Goal: Task Accomplishment & Management: Complete application form

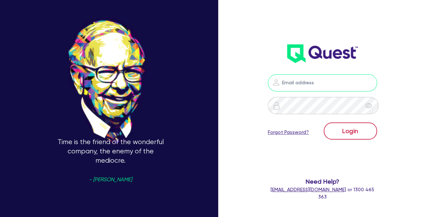
type input "[PERSON_NAME][EMAIL_ADDRESS][PERSON_NAME][DOMAIN_NAME]"
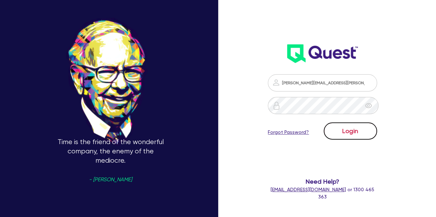
click at [344, 132] on button "Login" at bounding box center [350, 131] width 53 height 17
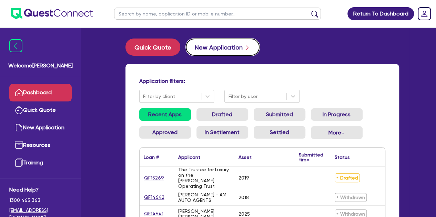
click at [204, 46] on button "New Application" at bounding box center [223, 47] width 74 height 17
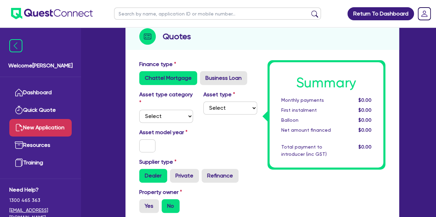
scroll to position [80, 0]
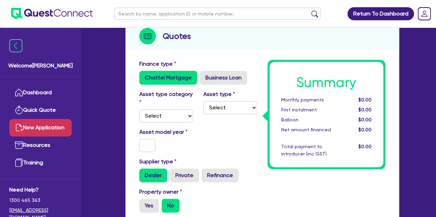
click at [156, 109] on div "Asset type category Select Cars and light trucks Primary assets Secondary asset…" at bounding box center [166, 106] width 64 height 32
click at [159, 123] on div "Asset type category Select Cars and light trucks Primary assets Secondary asset…" at bounding box center [198, 109] width 128 height 38
click at [159, 119] on select "Select Cars and light trucks Primary assets Secondary assets Tertiary assets" at bounding box center [166, 116] width 54 height 13
select select "CARS_AND_LIGHT_TRUCKS"
click at [139, 110] on select "Select Cars and light trucks Primary assets Secondary assets Tertiary assets" at bounding box center [166, 116] width 54 height 13
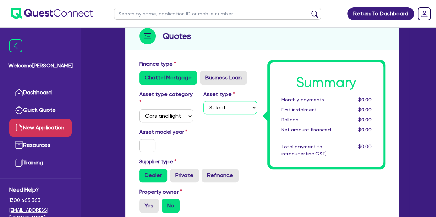
click at [209, 113] on select "Select Passenger vehicles Vans and utes Light trucks up to 4.5 tonne" at bounding box center [230, 107] width 54 height 13
select select "PASSENGER_VEHICLES"
click at [203, 101] on select "Select Passenger vehicles Vans and utes Light trucks up to 4.5 tonne" at bounding box center [230, 107] width 54 height 13
click at [143, 149] on input "text" at bounding box center [147, 145] width 17 height 13
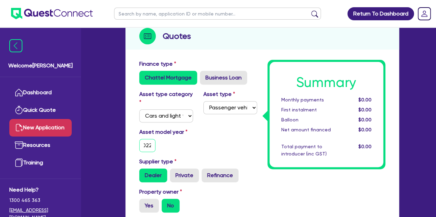
type input "2022"
click at [185, 150] on div "Asset model year [DATE]" at bounding box center [166, 140] width 64 height 24
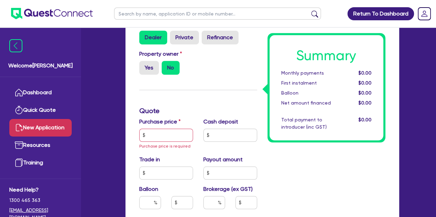
scroll to position [219, 0]
click at [155, 141] on input "text" at bounding box center [166, 135] width 54 height 13
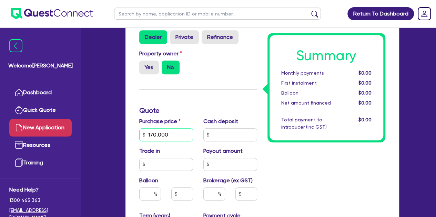
type input "170,000"
click at [185, 101] on div "Finance type Chattel Mortgage Business Loan Asset type category Select Cars and…" at bounding box center [198, 153] width 128 height 464
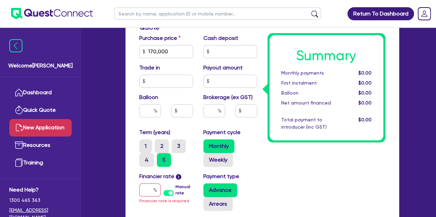
scroll to position [304, 0]
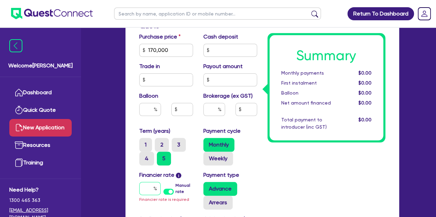
click at [145, 188] on input "text" at bounding box center [149, 188] width 21 height 13
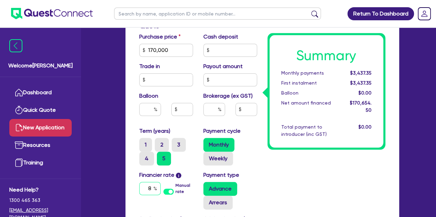
type input "8"
click at [212, 109] on input "text" at bounding box center [214, 109] width 22 height 13
type input "3"
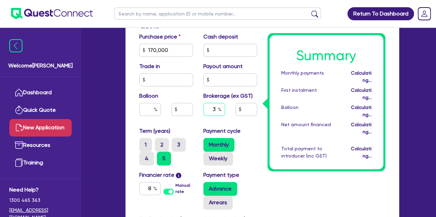
type input "5,119.64"
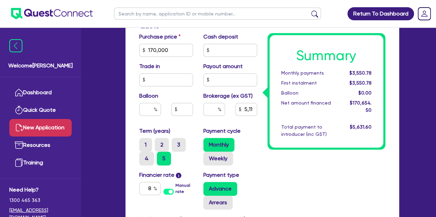
type input "5,119.64"
click at [242, 121] on div "5,119.64" at bounding box center [230, 112] width 64 height 19
click at [219, 111] on div at bounding box center [214, 109] width 22 height 13
type input "3"
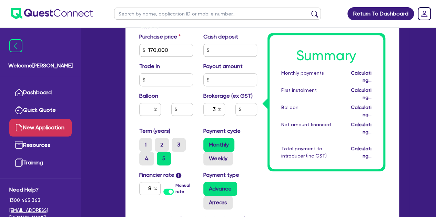
click at [242, 130] on div "Payment cycle Monthly Weekly" at bounding box center [230, 146] width 64 height 39
type input "5,119.64"
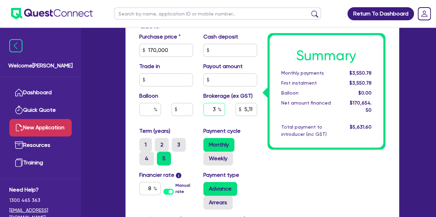
click at [217, 107] on input "3" at bounding box center [214, 109] width 22 height 13
type input "5,119.64"
click at [167, 92] on div "Balloon" at bounding box center [166, 107] width 64 height 30
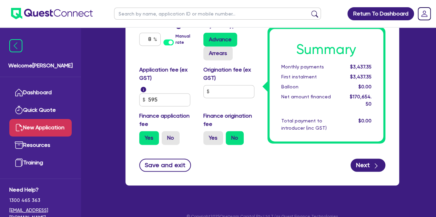
scroll to position [463, 0]
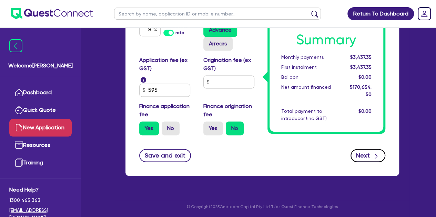
click at [360, 152] on button "Next" at bounding box center [367, 155] width 35 height 13
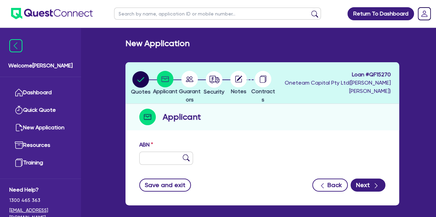
click at [150, 150] on div "ABN" at bounding box center [166, 153] width 64 height 24
drag, startPoint x: 150, startPoint y: 150, endPoint x: 150, endPoint y: 157, distance: 7.9
click at [150, 157] on div "ABN" at bounding box center [166, 153] width 64 height 24
click at [150, 157] on input "text" at bounding box center [166, 158] width 54 height 13
paste input "78 625 837 792"
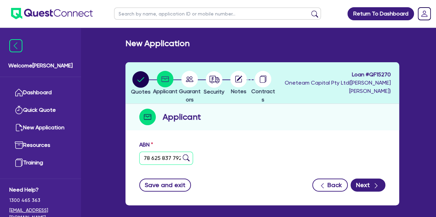
type input "78 625 837 792"
type input "SYD CIVIL PTY LTD"
select select "COMPANY"
type input "[DATE]"
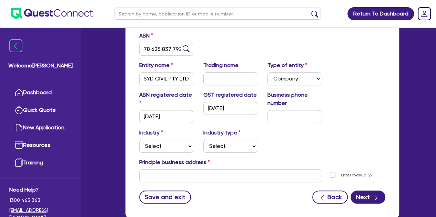
scroll to position [110, 0]
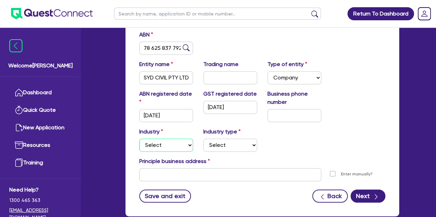
click at [165, 146] on select "Select Accomodation & Food Services Administrative & Support Services Agricultu…" at bounding box center [166, 145] width 54 height 13
select select "BUILDING_CONSTRUCTION"
click at [139, 139] on select "Select Accomodation & Food Services Administrative & Support Services Agricultu…" at bounding box center [166, 145] width 54 height 13
click at [214, 146] on select "Select Trades People Providing Services Direct to Consumers Trades People Provi…" at bounding box center [230, 145] width 54 height 13
select select "TRADES_SERVICES_CONSUMERS"
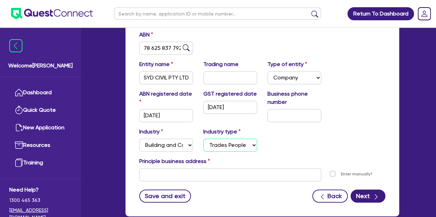
click at [203, 139] on select "Select Trades People Providing Services Direct to Consumers Trades People Provi…" at bounding box center [230, 145] width 54 height 13
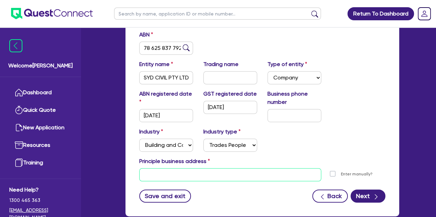
click at [176, 173] on input "text" at bounding box center [230, 175] width 182 height 13
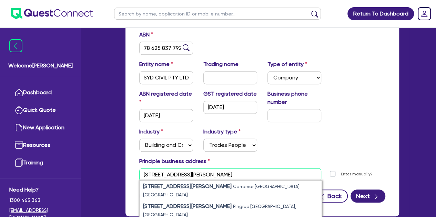
scroll to position [129, 0]
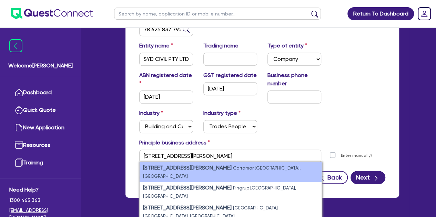
click at [217, 168] on small "Carramar [GEOGRAPHIC_DATA], [GEOGRAPHIC_DATA]" at bounding box center [221, 172] width 157 height 13
type input "[STREET_ADDRESS][PERSON_NAME]"
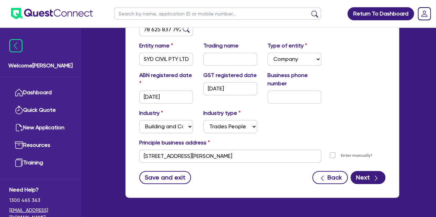
click at [312, 127] on div "Industry Select Accomodation & Food Services Administrative & Support Services …" at bounding box center [262, 124] width 256 height 30
click at [367, 175] on button "Next" at bounding box center [367, 177] width 35 height 13
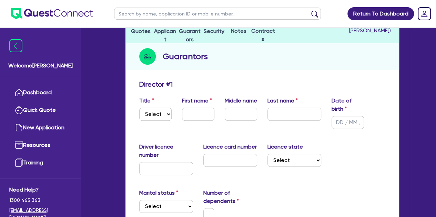
scroll to position [61, 0]
click at [159, 107] on select "Select Mr Mrs Ms Miss Dr" at bounding box center [155, 113] width 32 height 13
select select "MR"
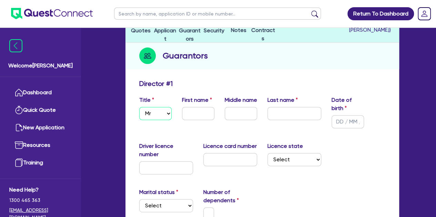
click at [139, 107] on select "Select Mr Mrs Ms Miss Dr" at bounding box center [155, 113] width 32 height 13
click at [195, 109] on input "text" at bounding box center [198, 113] width 32 height 13
type input "Said"
type input "M"
click at [281, 118] on input "text" at bounding box center [294, 113] width 54 height 13
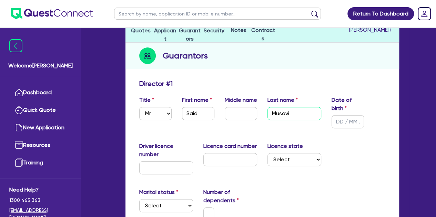
type input "Musavi"
click at [172, 146] on label "Driver licence number" at bounding box center [166, 150] width 54 height 17
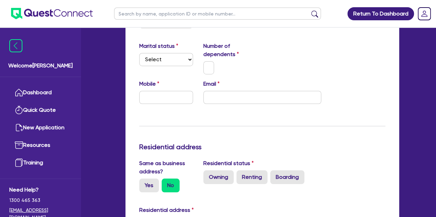
scroll to position [208, 0]
click at [164, 96] on input "text" at bounding box center [166, 97] width 54 height 13
paste input "0404 578 529"
type input "0404 578 529"
click at [174, 60] on select "Select Single Married De Facto / Partner" at bounding box center [166, 59] width 54 height 13
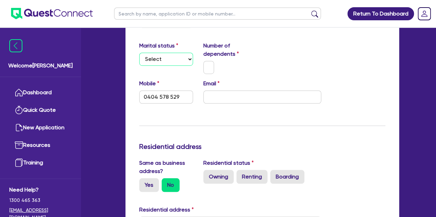
select select "MARRIED"
click at [139, 53] on select "Select Single Married De Facto / Partner" at bounding box center [166, 59] width 54 height 13
type input "0404 578 529"
click at [213, 61] on div at bounding box center [208, 67] width 11 height 13
click at [212, 64] on input "text" at bounding box center [208, 67] width 11 height 13
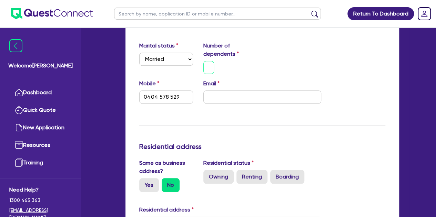
type input "0"
type input "0404 578 529"
click at [205, 101] on input "email" at bounding box center [262, 97] width 118 height 13
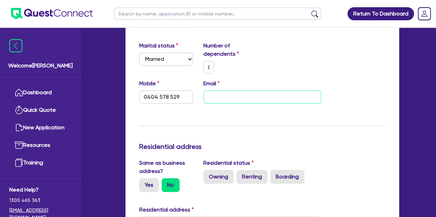
paste input "[EMAIL_ADDRESS][DOMAIN_NAME]"
type input "0"
type input "0404 578 529"
type input "[EMAIL_ADDRESS][DOMAIN_NAME]"
click at [147, 119] on div "Update residential status for Director #1 Boarding is only acceptable when the …" at bounding box center [262, 208] width 246 height 551
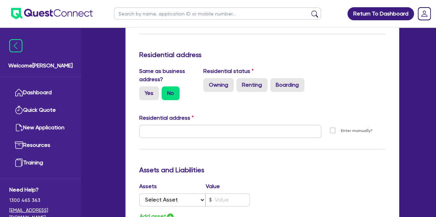
scroll to position [301, 0]
click at [146, 89] on label "Yes" at bounding box center [149, 93] width 20 height 14
click at [144, 89] on input "Yes" at bounding box center [141, 88] width 4 height 4
radio input "true"
type input "0"
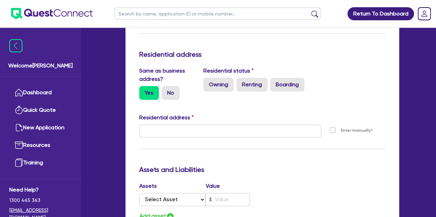
type input "0404 578 529"
type input "[STREET_ADDRESS][PERSON_NAME]"
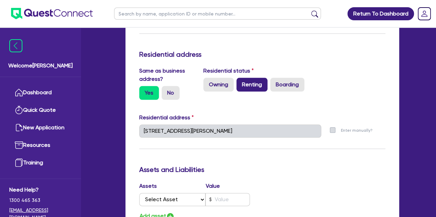
click at [252, 84] on label "Renting" at bounding box center [251, 85] width 31 height 14
click at [241, 82] on input "Renting" at bounding box center [238, 80] width 4 height 4
radio input "true"
type input "0"
type input "0404 578 529"
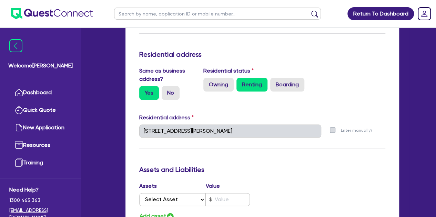
click at [208, 121] on div "Residential address" at bounding box center [262, 119] width 256 height 11
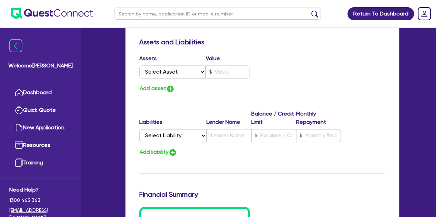
scroll to position [432, 0]
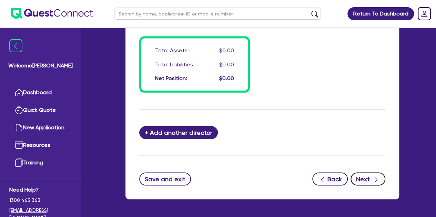
click at [364, 179] on button "Next" at bounding box center [367, 179] width 35 height 13
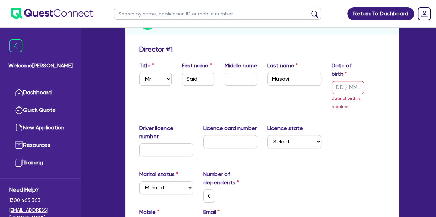
scroll to position [96, 0]
click at [340, 91] on input "text" at bounding box center [348, 87] width 32 height 13
type input "0 / /"
type input "0"
type input "0404 578 529"
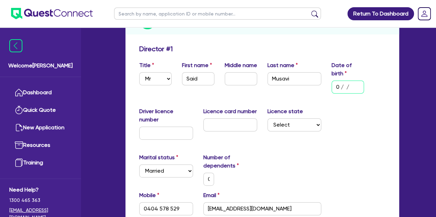
type input "04/ /"
type input "0"
type input "0404 578 529"
type input "04/0 /"
type input "0"
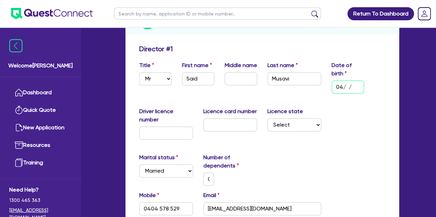
type input "0404 578 529"
type input "04/05/"
type input "0"
type input "0404 578 529"
type input "04/05/1"
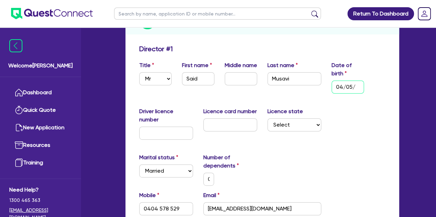
type input "0"
type input "0404 578 529"
type input "[DATE]"
type input "0"
type input "0404 578 529"
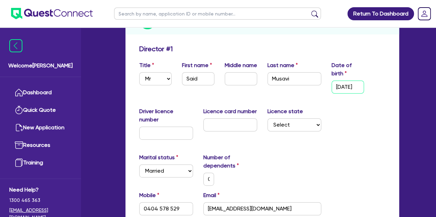
type input "04/05/198"
type input "0"
type input "0404 578 529"
type input "[DATE]"
type input "0"
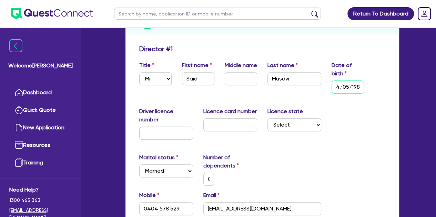
type input "0404 578 529"
type input "[DATE]"
click at [348, 165] on div "Marital status Select [DEMOGRAPHIC_DATA] Married De Facto / Partner Number of d…" at bounding box center [262, 173] width 256 height 38
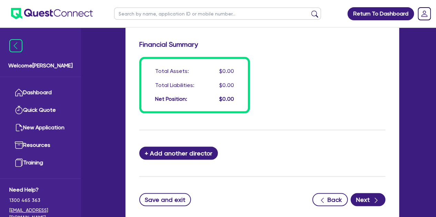
scroll to position [622, 0]
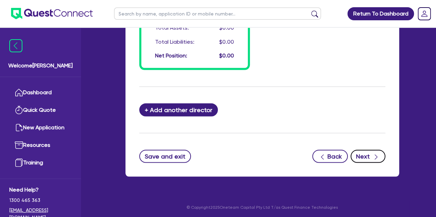
click at [352, 156] on button "Next" at bounding box center [367, 156] width 35 height 13
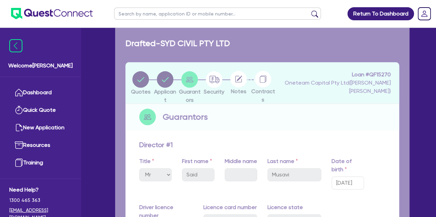
select select "CARS_AND_LIGHT_TRUCKS"
select select "PASSENGER_VEHICLES"
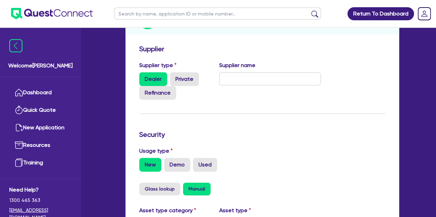
scroll to position [112, 0]
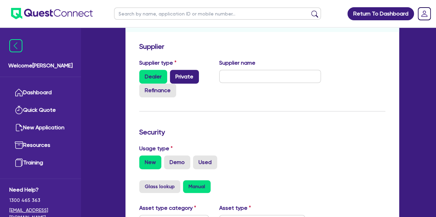
click at [185, 76] on label "Private" at bounding box center [184, 77] width 29 height 14
click at [174, 74] on input "Private" at bounding box center [172, 72] width 4 height 4
radio input "true"
radio input "false"
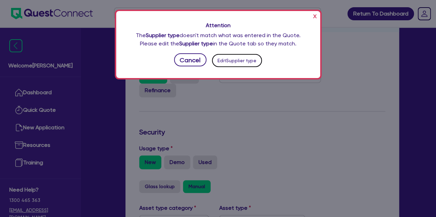
click at [223, 59] on button "Edit Supplier type" at bounding box center [237, 60] width 50 height 13
select select "CARS_AND_LIGHT_TRUCKS"
select select "PASSENGER_VEHICLES"
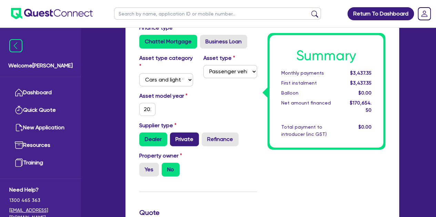
click at [188, 134] on label "Private" at bounding box center [184, 140] width 29 height 14
click at [174, 134] on input "Private" at bounding box center [172, 135] width 4 height 4
radio input "true"
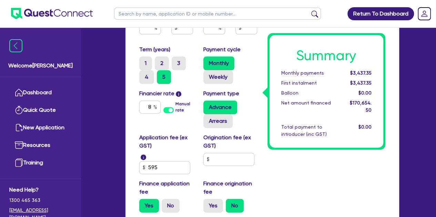
scroll to position [477, 0]
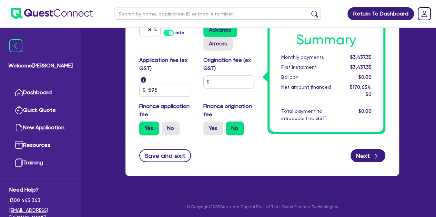
click at [363, 154] on button "Next" at bounding box center [367, 155] width 35 height 13
type input "170,000"
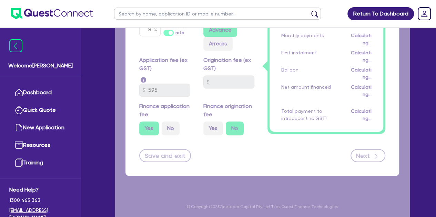
select select "COMPANY"
select select "BUILDING_CONSTRUCTION"
select select "TRADES_SERVICES_CONSUMERS"
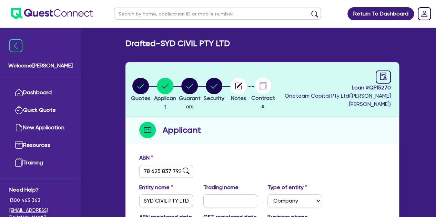
scroll to position [164, 0]
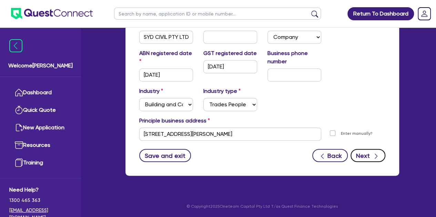
click at [365, 155] on button "Next" at bounding box center [367, 155] width 35 height 13
select select "MR"
select select "MARRIED"
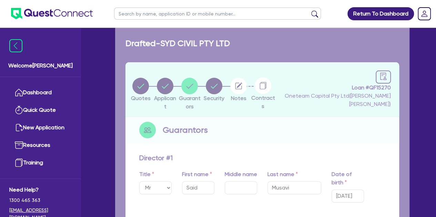
type input "0"
type input "0404 578 529"
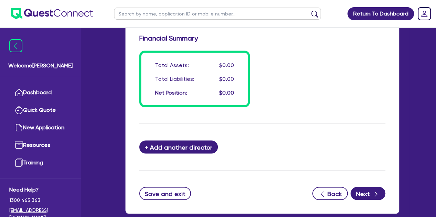
scroll to position [615, 0]
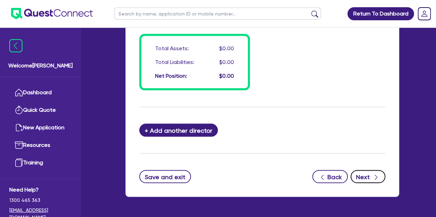
click at [374, 177] on icon "button" at bounding box center [376, 177] width 7 height 7
select select "CARS_AND_LIGHT_TRUCKS"
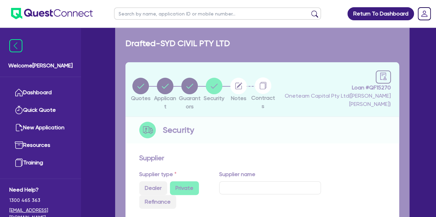
select select "PASSENGER_VEHICLES"
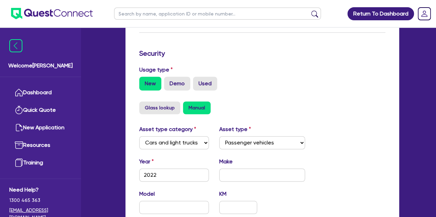
scroll to position [214, 0]
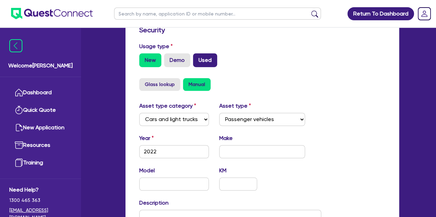
click at [204, 64] on label "Used" at bounding box center [205, 60] width 24 height 14
click at [197, 58] on input "Used" at bounding box center [195, 55] width 4 height 4
radio input "true"
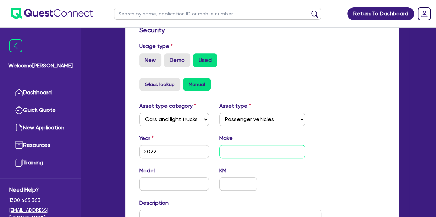
click at [227, 155] on input "text" at bounding box center [262, 151] width 86 height 13
type input "Komatsu"
click at [193, 120] on select "Select Cars and light trucks Primary assets Secondary assets Tertiary assets" at bounding box center [174, 119] width 70 height 13
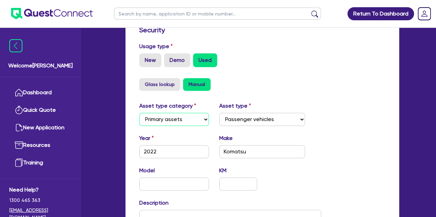
click at [139, 113] on select "Select Cars and light trucks Primary assets Secondary assets Tertiary assets" at bounding box center [174, 119] width 70 height 13
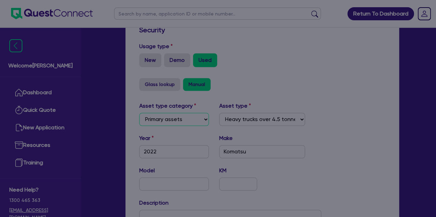
select select "CARS_AND_LIGHT_TRUCKS"
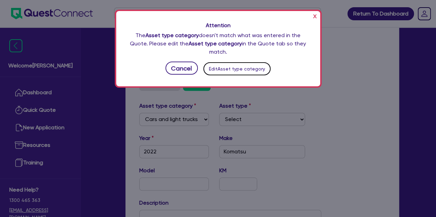
click at [222, 64] on button "Edit Asset type category" at bounding box center [237, 68] width 68 height 13
select select "PASSENGER_VEHICLES"
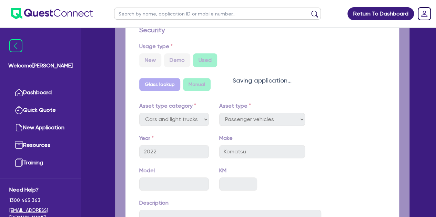
select select "CARS_AND_LIGHT_TRUCKS"
select select "PASSENGER_VEHICLES"
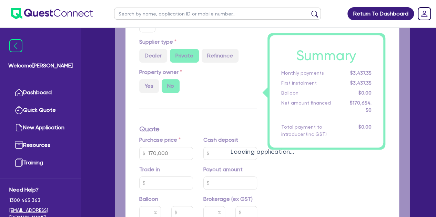
type input "170,000"
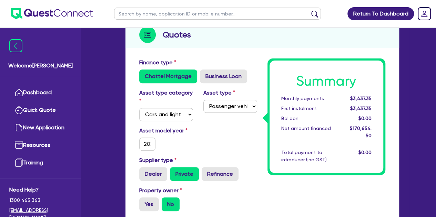
scroll to position [97, 0]
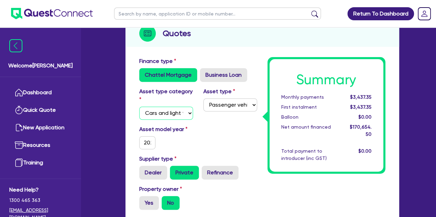
click at [172, 117] on select "Select Cars and light trucks Primary assets Secondary assets Tertiary assets" at bounding box center [166, 113] width 54 height 13
select select "PRIMARY_ASSETS"
click at [139, 107] on select "Select Cars and light trucks Primary assets Secondary assets Tertiary assets" at bounding box center [166, 113] width 54 height 13
click at [231, 101] on select "Select Heavy trucks over 4.5 tonne Trailers Bus and coaches Yellow goods and ex…" at bounding box center [230, 105] width 54 height 13
select select "YELLOW_GOODS_AND_EXCAVATORS"
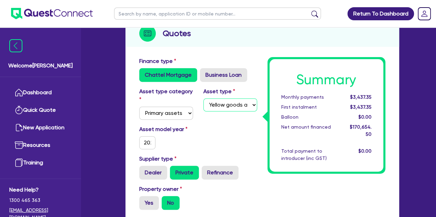
click at [203, 99] on select "Select Heavy trucks over 4.5 tonne Trailers Bus and coaches Yellow goods and ex…" at bounding box center [230, 105] width 54 height 13
click at [179, 139] on div "Asset model year [DATE]" at bounding box center [166, 137] width 64 height 24
click at [148, 142] on input "2022" at bounding box center [147, 142] width 17 height 13
click at [240, 127] on div "Asset model year [DATE]" at bounding box center [198, 140] width 128 height 30
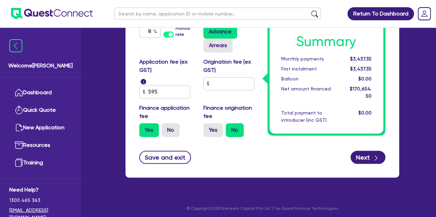
scroll to position [477, 0]
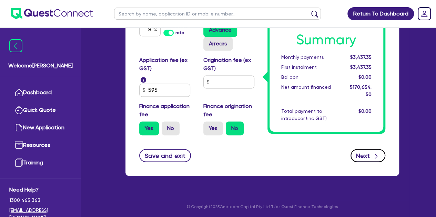
click at [380, 160] on button "Next" at bounding box center [367, 155] width 35 height 13
type input "170,000"
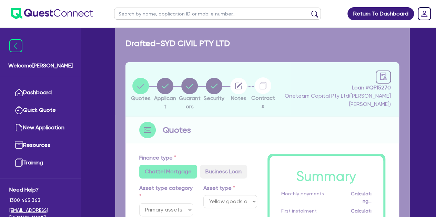
select select "COMPANY"
select select "BUILDING_CONSTRUCTION"
select select "TRADES_SERVICES_CONSUMERS"
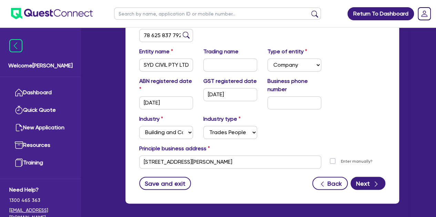
scroll to position [164, 0]
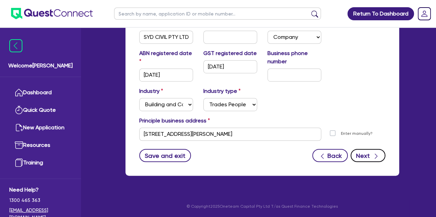
click at [368, 158] on button "Next" at bounding box center [367, 155] width 35 height 13
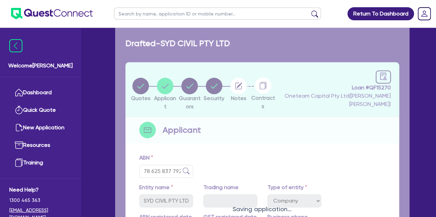
select select "MR"
select select "MARRIED"
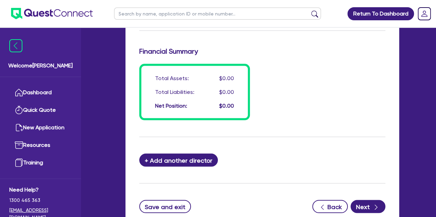
scroll to position [635, 0]
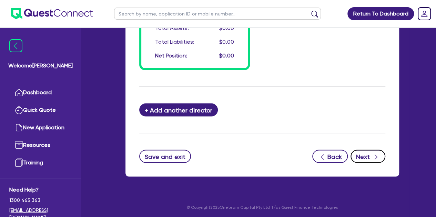
click at [360, 155] on button "Next" at bounding box center [367, 156] width 35 height 13
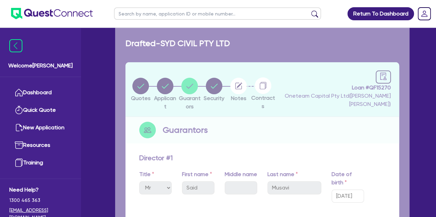
select select "PRIMARY_ASSETS"
select select "YELLOW_GOODS_AND_EXCAVATORS"
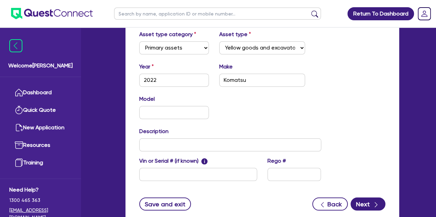
scroll to position [311, 0]
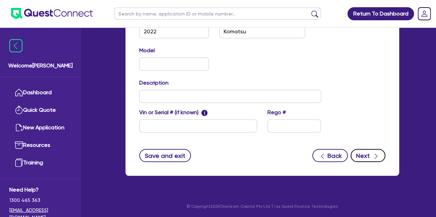
click at [353, 152] on button "Next" at bounding box center [367, 155] width 35 height 13
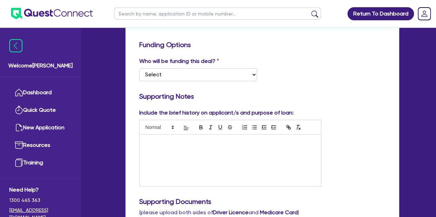
scroll to position [122, 0]
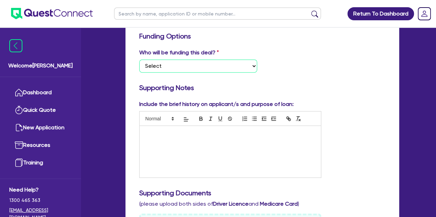
click at [181, 65] on select "Select I want Quest to fund 100% I will fund 100% I will co-fund with Quest Oth…" at bounding box center [198, 66] width 118 height 13
select select "Other"
click at [139, 60] on select "Select I want Quest to fund 100% I will fund 100% I will co-fund with Quest Oth…" at bounding box center [198, 66] width 118 height 13
click at [314, 87] on h3 "Supporting Notes" at bounding box center [262, 88] width 246 height 8
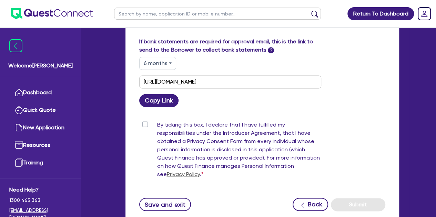
scroll to position [472, 0]
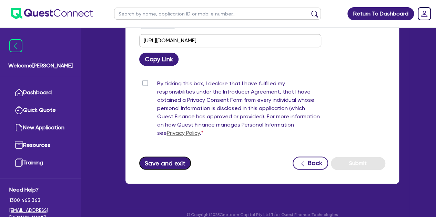
click at [153, 157] on button "Save and exit" at bounding box center [165, 163] width 52 height 13
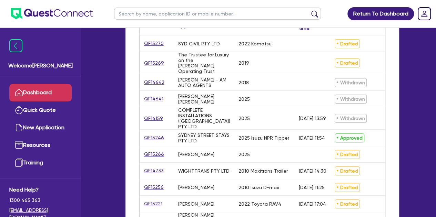
scroll to position [137, 0]
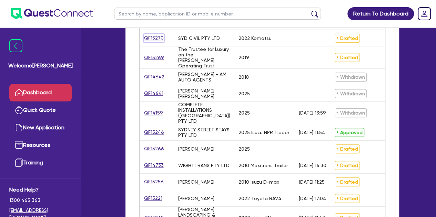
click at [154, 38] on link "QF15270" at bounding box center [154, 38] width 20 height 8
select select "PRIMARY_ASSETS"
select select "YELLOW_GOODS_AND_EXCAVATORS"
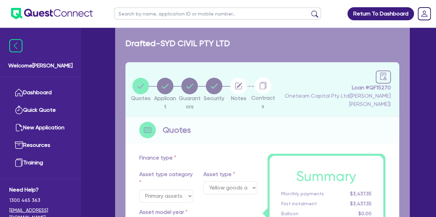
type input "170,000"
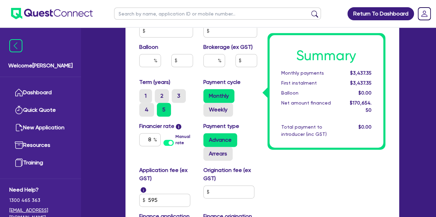
scroll to position [369, 0]
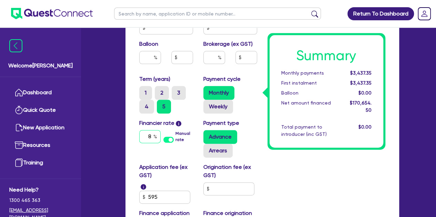
click at [152, 134] on input "8" at bounding box center [149, 136] width 21 height 13
type input "11.49"
click at [142, 160] on div "Financier rate i 11.49 Manual rate Payment type Advance Arrears" at bounding box center [198, 141] width 128 height 44
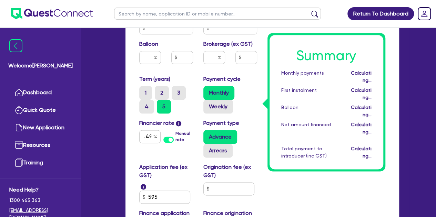
type input "170,000"
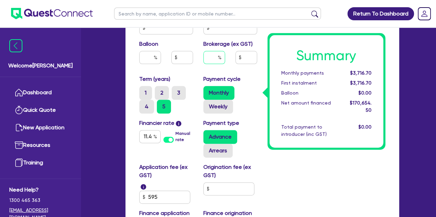
click at [206, 57] on input "text" at bounding box center [214, 57] width 22 height 13
type input "5"
type input "170,000"
type input "8,532.73"
click at [328, 170] on div "Summary Monthly payments $3,716.70 First instalment $3,716.70 Balloon $0.00 Net…" at bounding box center [326, 17] width 128 height 464
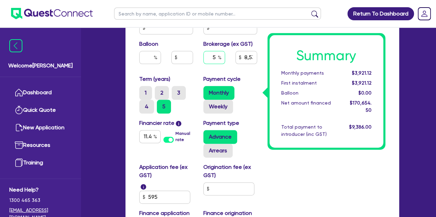
click at [216, 53] on input "5" at bounding box center [214, 57] width 22 height 13
type input "170,000"
type input "8,532.73"
type input "170,000"
click at [282, 185] on div "Summary Monthly payments $3,921.12 First instalment $3,921.12 Balloon $0.00 Net…" at bounding box center [326, 17] width 128 height 464
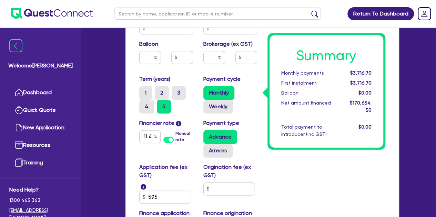
click at [209, 49] on div "Brokerage (ex GST)" at bounding box center [230, 55] width 64 height 30
click at [210, 55] on input "text" at bounding box center [214, 57] width 22 height 13
type input "2"
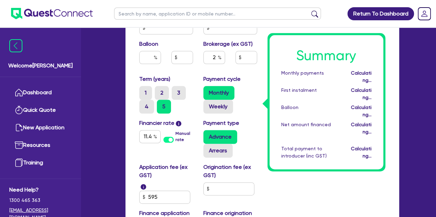
type input "170,000"
type input "3,413.09"
click at [233, 82] on label "Payment cycle" at bounding box center [221, 79] width 37 height 8
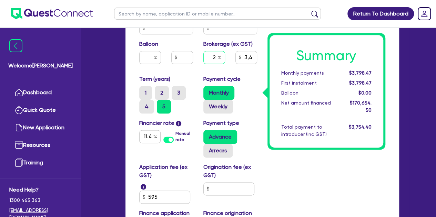
click at [217, 57] on input "2" at bounding box center [214, 57] width 22 height 13
type input "3"
type input "170,000"
type input "3,413.09"
type input "170,000"
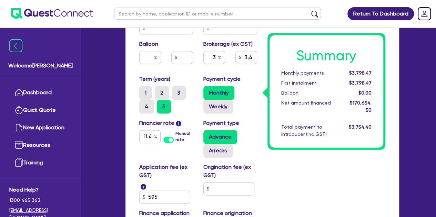
type input "5,119.64"
click at [242, 79] on div "Payment cycle Monthly Weekly" at bounding box center [230, 94] width 64 height 39
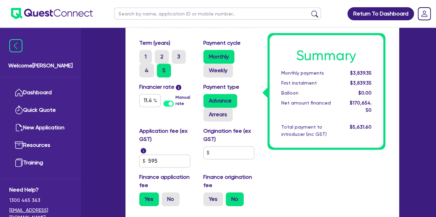
scroll to position [406, 0]
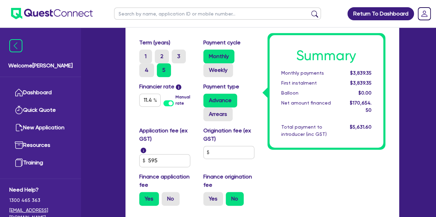
click at [164, 153] on div "Application fee (ex GST) i 595" at bounding box center [166, 147] width 64 height 41
click at [166, 164] on input "595" at bounding box center [164, 160] width 51 height 13
type input "5"
type input "3"
type input "495"
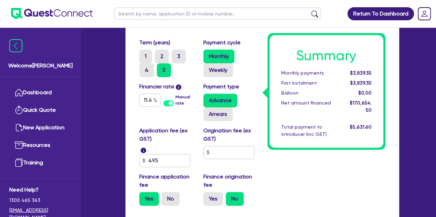
type input "170,000"
type input "5,119.64"
click at [259, 195] on div "Finance origination fee Yes No" at bounding box center [230, 189] width 64 height 33
type input "170,000"
type input "5,116.34"
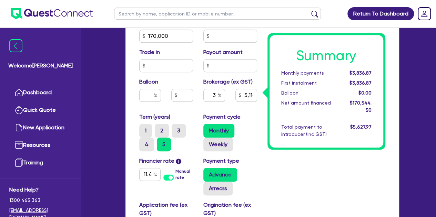
scroll to position [331, 0]
click at [216, 100] on input "3" at bounding box center [214, 95] width 22 height 13
drag, startPoint x: 216, startPoint y: 100, endPoint x: 212, endPoint y: 100, distance: 4.5
click at [212, 100] on input "3" at bounding box center [214, 95] width 22 height 13
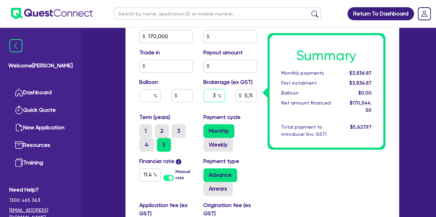
click at [214, 97] on input "3" at bounding box center [214, 95] width 22 height 13
type input "2"
type input "170,000"
type input "5,116.34"
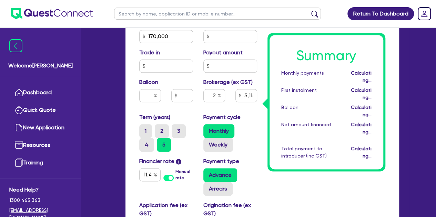
type input "170,000"
type input "3,410.89"
click at [189, 116] on div "Term (years) 1 2 3 4 5" at bounding box center [166, 132] width 64 height 39
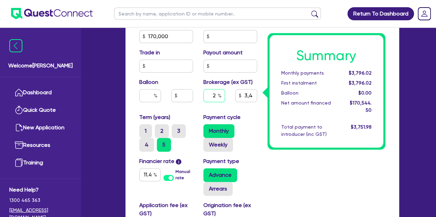
click at [216, 97] on input "2" at bounding box center [214, 95] width 22 height 13
type input "3"
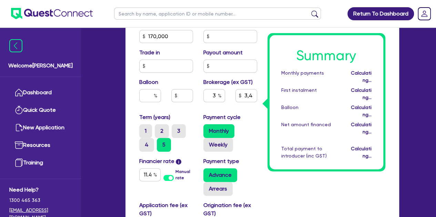
type input "170,000"
type input "3,410.89"
type input "170,000"
type input "5,116.34"
click at [193, 106] on div "Balloon" at bounding box center [166, 93] width 64 height 30
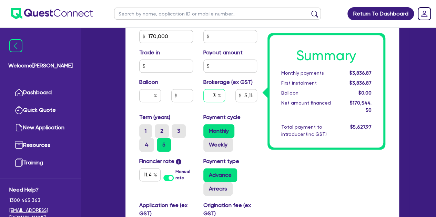
click at [215, 96] on input "3" at bounding box center [214, 95] width 22 height 13
type input "2"
type input "170,000"
type input "5,116.34"
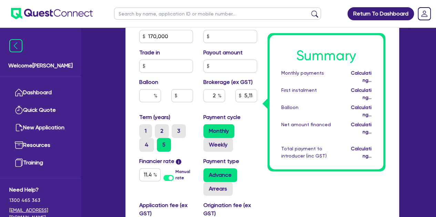
type input "170,000"
type input "3,410.89"
click at [203, 103] on div "2" at bounding box center [214, 98] width 32 height 19
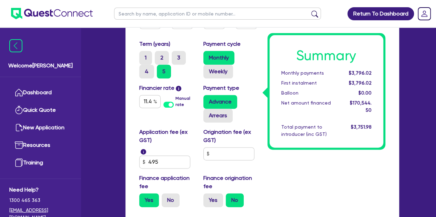
scroll to position [408, 0]
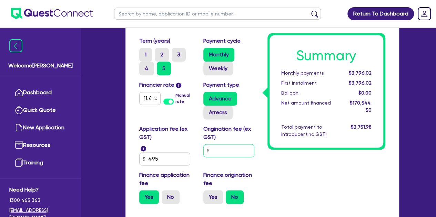
click at [218, 154] on input "text" at bounding box center [228, 150] width 51 height 13
type input "900"
type input "170,000"
type input "3,410.89"
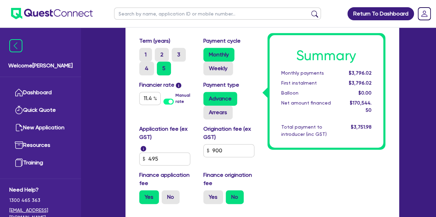
type input "170,000"
type input "3,410.89"
click at [214, 198] on label "Yes" at bounding box center [213, 198] width 20 height 14
click at [208, 195] on input "Yes" at bounding box center [205, 193] width 4 height 4
radio input "true"
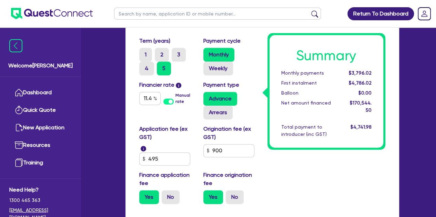
type input "170,000"
type input "3,410.89"
type input "170,000"
type input "3,430.69"
click at [214, 198] on label "Yes" at bounding box center [213, 198] width 20 height 14
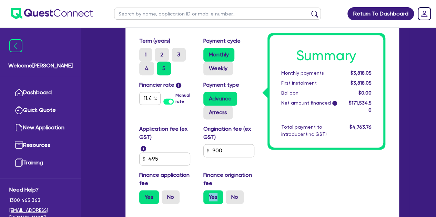
click at [208, 195] on input "Yes" at bounding box center [205, 193] width 4 height 4
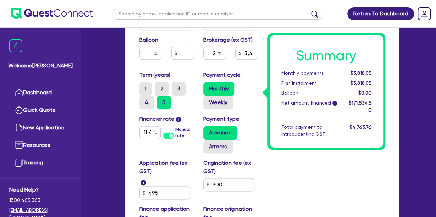
scroll to position [373, 0]
click at [227, 182] on input "900" at bounding box center [228, 185] width 51 height 13
type input "990"
type input "170,000"
type input "3,430.69"
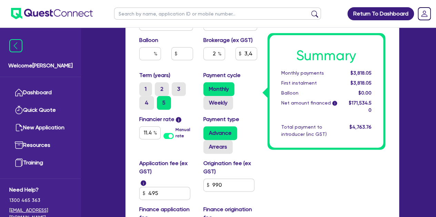
click at [277, 178] on div "Summary Monthly payments $3,818.05 First instalment $3,818.05 Balloon $0.00 Net…" at bounding box center [326, 13] width 128 height 464
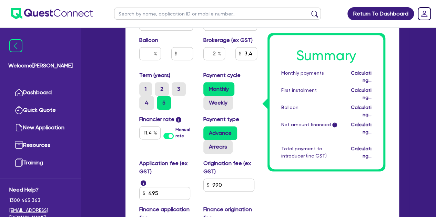
type input "170,000"
type input "3,432.67"
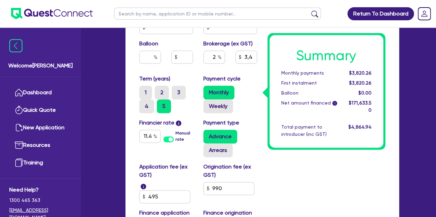
scroll to position [342, 0]
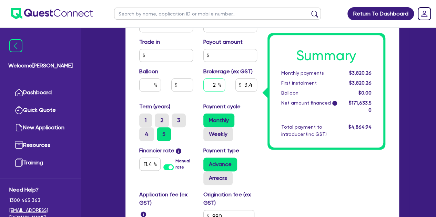
click at [212, 91] on input "2" at bounding box center [214, 85] width 22 height 13
click at [216, 86] on input "2" at bounding box center [214, 85] width 22 height 13
type input "3"
type input "170,000"
type input "3,432.67"
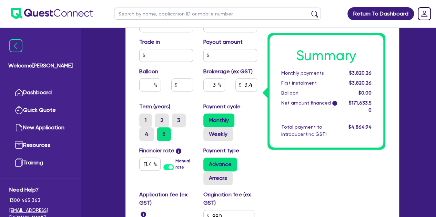
click at [278, 164] on div "Summary Monthly payments $3,820.26 First instalment $3,820.26 Balloon $0.00 Net…" at bounding box center [326, 44] width 128 height 464
type input "170,000"
type input "5,149.01"
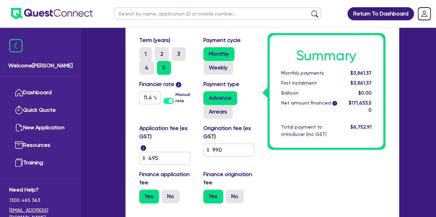
scroll to position [409, 0]
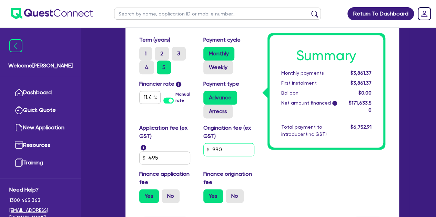
click at [231, 152] on input "990" at bounding box center [228, 149] width 51 height 13
type input "9"
type input "495"
type input "170,000"
type input "5,149.01"
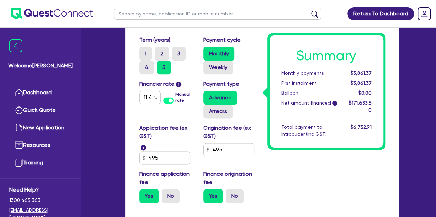
type input "170,000"
type input "5,132.67"
click at [250, 152] on input "495" at bounding box center [228, 149] width 51 height 13
type input "4"
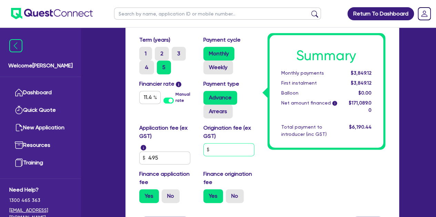
click at [250, 152] on input "text" at bounding box center [228, 149] width 51 height 13
type input "170,000"
type input "5,132.67"
type input "170,000"
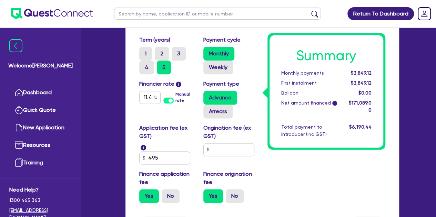
type input "5,116.34"
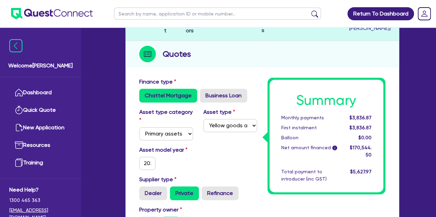
scroll to position [0, 0]
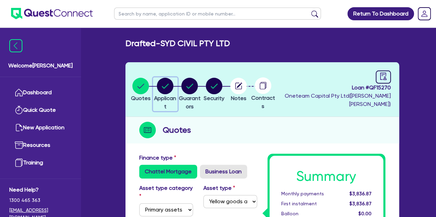
click at [166, 87] on circle "button" at bounding box center [165, 86] width 17 height 17
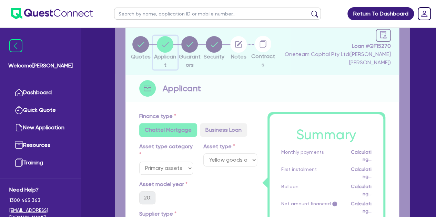
select select "COMPANY"
select select "BUILDING_CONSTRUCTION"
select select "TRADES_SERVICES_CONSUMERS"
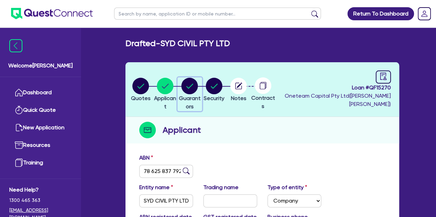
click at [198, 84] on circle "button" at bounding box center [189, 86] width 17 height 17
select select "MR"
select select "MARRIED"
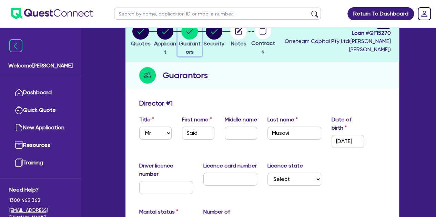
scroll to position [56, 0]
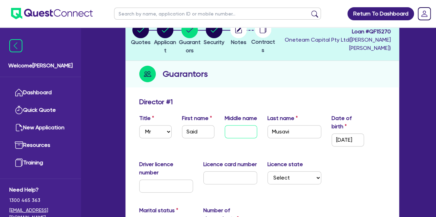
click at [235, 133] on input "text" at bounding box center [241, 131] width 32 height 13
type input "M"
type input "0"
type input "0404 578 529"
type input "Mu"
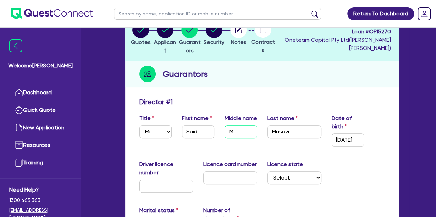
type input "0"
type input "0404 578 529"
type input "Mus"
type input "0"
type input "0404 578 529"
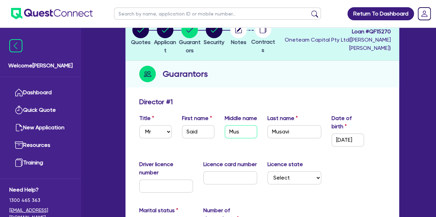
type input "Must"
type input "0"
type input "0404 578 529"
type input "Musta"
type input "0"
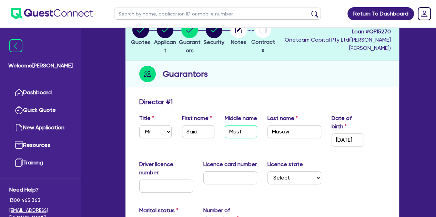
type input "0404 578 529"
type input "Mustaf"
click at [171, 141] on div "Title Select Mr Mrs Ms Miss Dr" at bounding box center [155, 130] width 43 height 32
click at [348, 143] on input "[DATE]" at bounding box center [348, 140] width 32 height 13
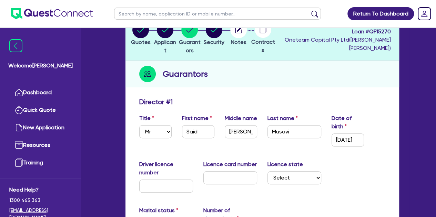
click at [353, 172] on div "Driver licence number Licence card number Licence state Select [GEOGRAPHIC_DATA…" at bounding box center [262, 180] width 256 height 38
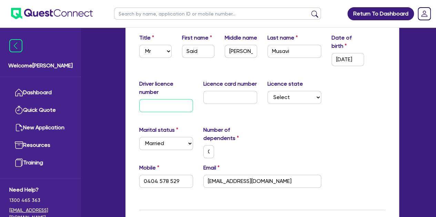
click at [146, 110] on input "text" at bounding box center [166, 105] width 54 height 13
click at [212, 101] on input "text" at bounding box center [230, 97] width 54 height 13
click at [270, 102] on select "Select [GEOGRAPHIC_DATA] [GEOGRAPHIC_DATA] [GEOGRAPHIC_DATA] [GEOGRAPHIC_DATA] …" at bounding box center [294, 97] width 54 height 13
click at [267, 91] on select "Select [GEOGRAPHIC_DATA] [GEOGRAPHIC_DATA] [GEOGRAPHIC_DATA] [GEOGRAPHIC_DATA] …" at bounding box center [294, 97] width 54 height 13
click at [273, 127] on div "Marital status Select [DEMOGRAPHIC_DATA] Married De Facto / Partner Number of d…" at bounding box center [262, 145] width 256 height 38
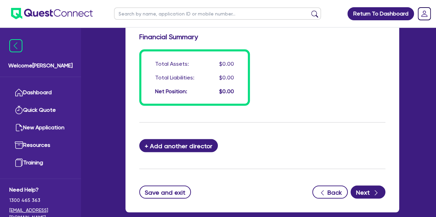
scroll to position [635, 0]
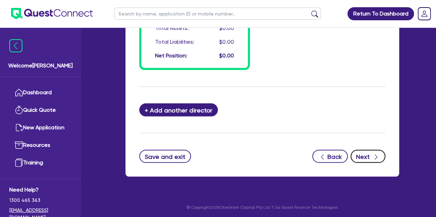
click at [371, 158] on button "Next" at bounding box center [367, 156] width 35 height 13
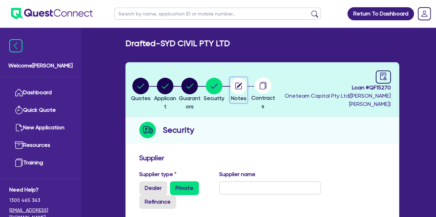
click at [242, 86] on icon "button" at bounding box center [240, 86] width 6 height 6
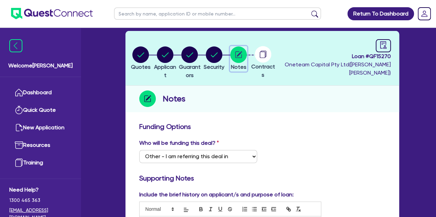
scroll to position [19, 0]
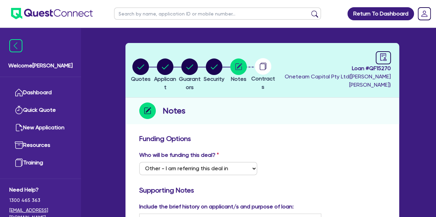
click at [385, 65] on span "Loan # QF15270" at bounding box center [334, 68] width 114 height 8
click at [383, 60] on icon "audit" at bounding box center [383, 57] width 8 height 8
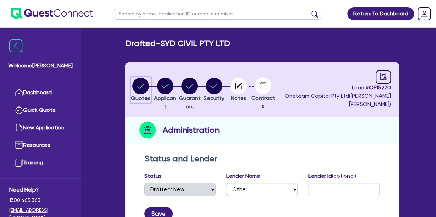
click at [143, 83] on circle "button" at bounding box center [140, 86] width 17 height 17
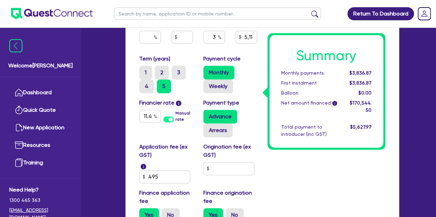
scroll to position [393, 0]
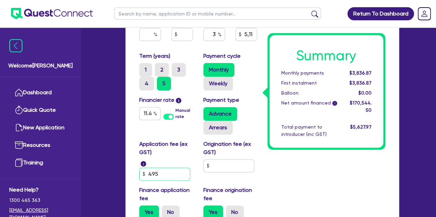
click at [162, 178] on input "495" at bounding box center [164, 174] width 51 height 13
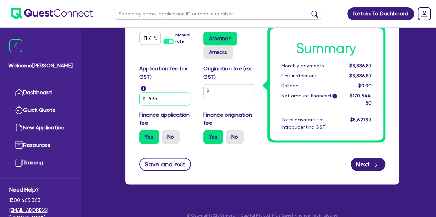
scroll to position [477, 0]
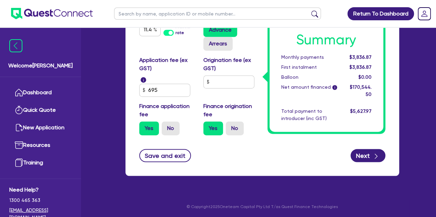
click at [273, 160] on div "Save and exit Next" at bounding box center [262, 155] width 256 height 13
click at [167, 153] on button "Save and exit" at bounding box center [165, 155] width 52 height 13
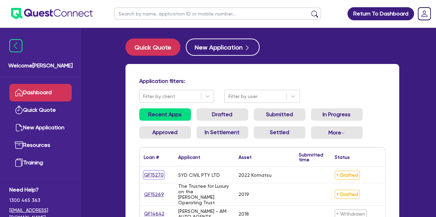
click at [156, 177] on link "QF15270" at bounding box center [154, 175] width 20 height 8
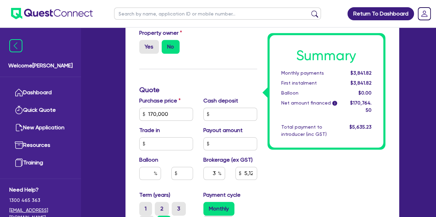
scroll to position [254, 0]
click at [285, 192] on div "Summary Monthly payments $3,841.82 First instalment $3,841.82 Balloon $0.00 Net…" at bounding box center [326, 132] width 128 height 464
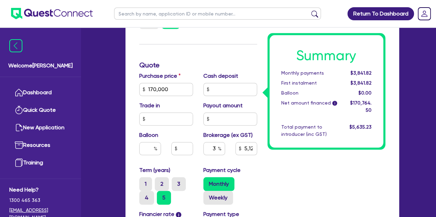
scroll to position [280, 0]
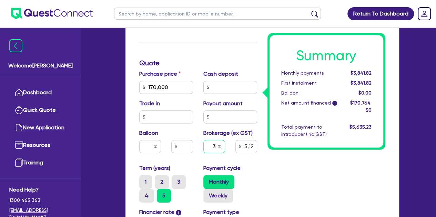
click at [218, 144] on div "3" at bounding box center [214, 146] width 22 height 13
click at [262, 166] on div "Summary Monthly payments $3,841.82 First instalment $3,841.82 Balloon $0.00 Net…" at bounding box center [326, 106] width 128 height 464
click at [213, 144] on input "text" at bounding box center [214, 146] width 22 height 13
click at [280, 183] on div "Summary Monthly payments $3,841.82 First instalment $3,841.82 Balloon $0.00 Net…" at bounding box center [326, 106] width 128 height 464
click at [217, 149] on input "3" at bounding box center [214, 146] width 22 height 13
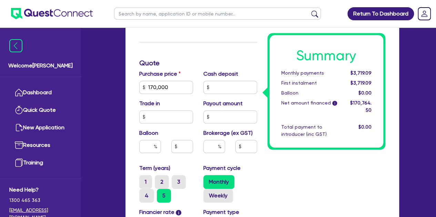
click at [284, 183] on div "Summary Monthly payments $3,719.09 First instalment $3,719.09 Balloon $0.00 Net…" at bounding box center [326, 106] width 128 height 464
click at [213, 149] on input "text" at bounding box center [214, 146] width 22 height 13
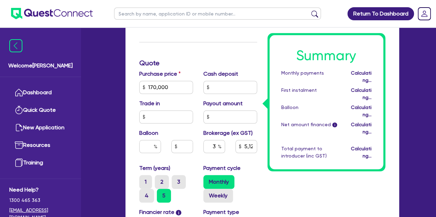
click at [278, 164] on div "Summary Monthly payments Calculating... First instalment Calculating... Balloon…" at bounding box center [326, 106] width 128 height 464
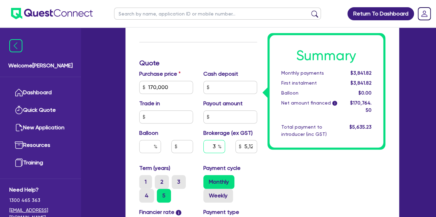
click at [217, 147] on input "3" at bounding box center [214, 146] width 22 height 13
click at [287, 171] on div "Summary Monthly payments $3,882.73 First instalment $3,882.73 Balloon $0.00 Net…" at bounding box center [326, 106] width 128 height 464
click at [217, 145] on input "4" at bounding box center [214, 146] width 22 height 13
click at [255, 165] on div "Payment cycle Monthly Weekly" at bounding box center [230, 183] width 64 height 39
click at [215, 147] on input "3" at bounding box center [214, 146] width 22 height 13
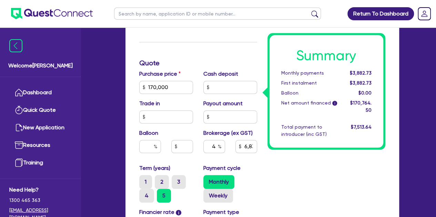
click at [272, 174] on div "Summary Monthly payments $3,882.73 First instalment $3,882.73 Balloon $0.00 Net…" at bounding box center [326, 106] width 128 height 464
click at [216, 148] on input "text" at bounding box center [214, 146] width 22 height 13
click at [257, 163] on div "Purchase price 170,000 Cash deposit Trade in Payout amount Balloon Brokerage (e…" at bounding box center [198, 117] width 128 height 94
click at [216, 145] on input "text" at bounding box center [214, 146] width 22 height 13
click at [309, 186] on div "Summary Monthly payments $3,882.73 First instalment $3,882.73 Balloon $0.00 Net…" at bounding box center [326, 106] width 128 height 464
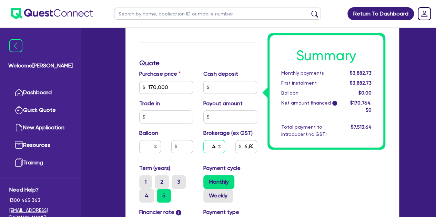
drag, startPoint x: 219, startPoint y: 148, endPoint x: 213, endPoint y: 148, distance: 6.6
click at [213, 148] on div "4" at bounding box center [214, 146] width 22 height 13
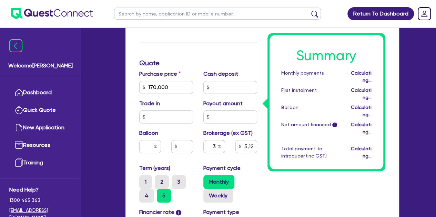
click at [272, 163] on div "Summary Monthly payments Calculating... First instalment Calculating... Balloon…" at bounding box center [326, 106] width 128 height 464
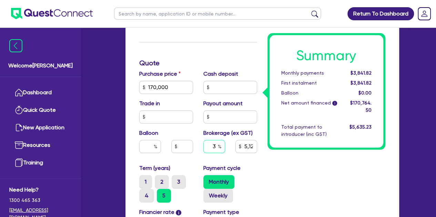
click at [217, 144] on input "3" at bounding box center [214, 146] width 22 height 13
click at [268, 169] on div "Summary Monthly payments $3,800.91 First instalment $3,800.91 Balloon $0.00 Net…" at bounding box center [326, 106] width 128 height 464
click at [217, 148] on input "text" at bounding box center [214, 146] width 22 height 13
click at [256, 160] on div "Purchase price 170,000 Cash deposit Trade in Payout amount Balloon Brokerage (e…" at bounding box center [198, 117] width 128 height 94
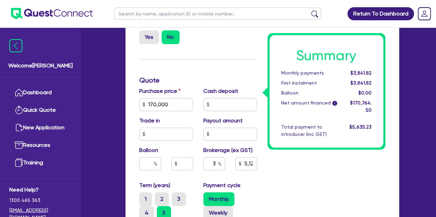
scroll to position [264, 0]
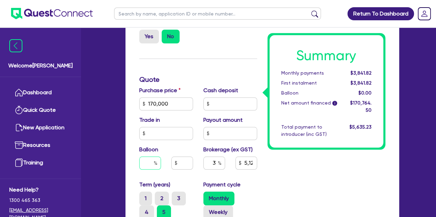
click at [144, 163] on input "text" at bounding box center [150, 163] width 22 height 13
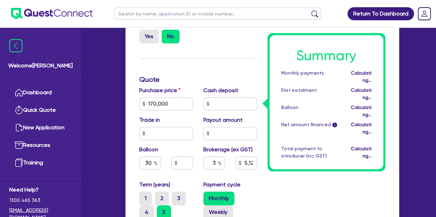
click at [287, 185] on div "Summary Monthly payments Calculating... First instalment Calculating... Balloon…" at bounding box center [326, 122] width 128 height 464
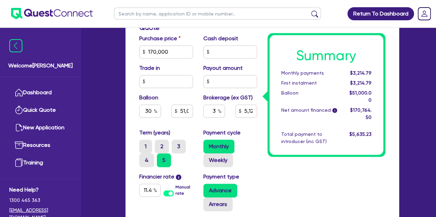
scroll to position [311, 0]
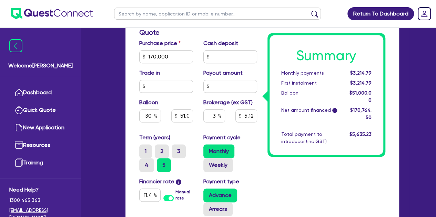
click at [116, 120] on div "Drafted - SYD CIVIL PTY LTD Quotes Applicant [GEOGRAPHIC_DATA] Security Notes C…" at bounding box center [262, 39] width 294 height 622
click at [150, 118] on input "30" at bounding box center [150, 116] width 22 height 13
click at [152, 116] on input "30" at bounding box center [150, 116] width 22 height 13
click at [109, 153] on div "Welcome [PERSON_NAME] Quick Quote New Application Ref Company Ref Salesperson R…" at bounding box center [218, 36] width 383 height 695
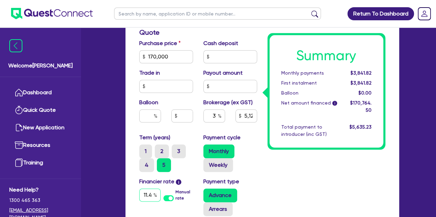
click at [152, 196] on input "11.49" at bounding box center [149, 195] width 21 height 13
click at [148, 196] on input "11.49" at bounding box center [149, 195] width 21 height 13
click at [125, 184] on div "Finance type Chattel Mortgage Business Loan Asset type category Select Cars and…" at bounding box center [262, 91] width 274 height 502
click at [153, 194] on input "9" at bounding box center [149, 195] width 21 height 13
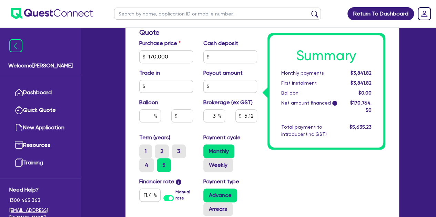
click at [86, 171] on div "Welcome [PERSON_NAME] Quick Quote New Application Ref Company Ref Salesperson R…" at bounding box center [218, 36] width 383 height 695
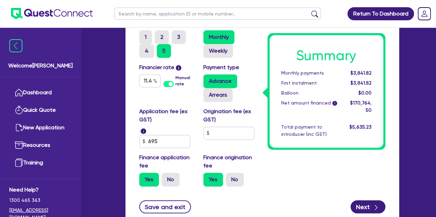
scroll to position [431, 0]
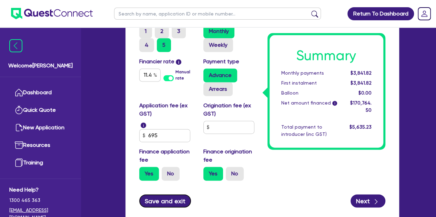
click at [156, 200] on button "Save and exit" at bounding box center [165, 201] width 52 height 13
